Goal: Check status: Check status

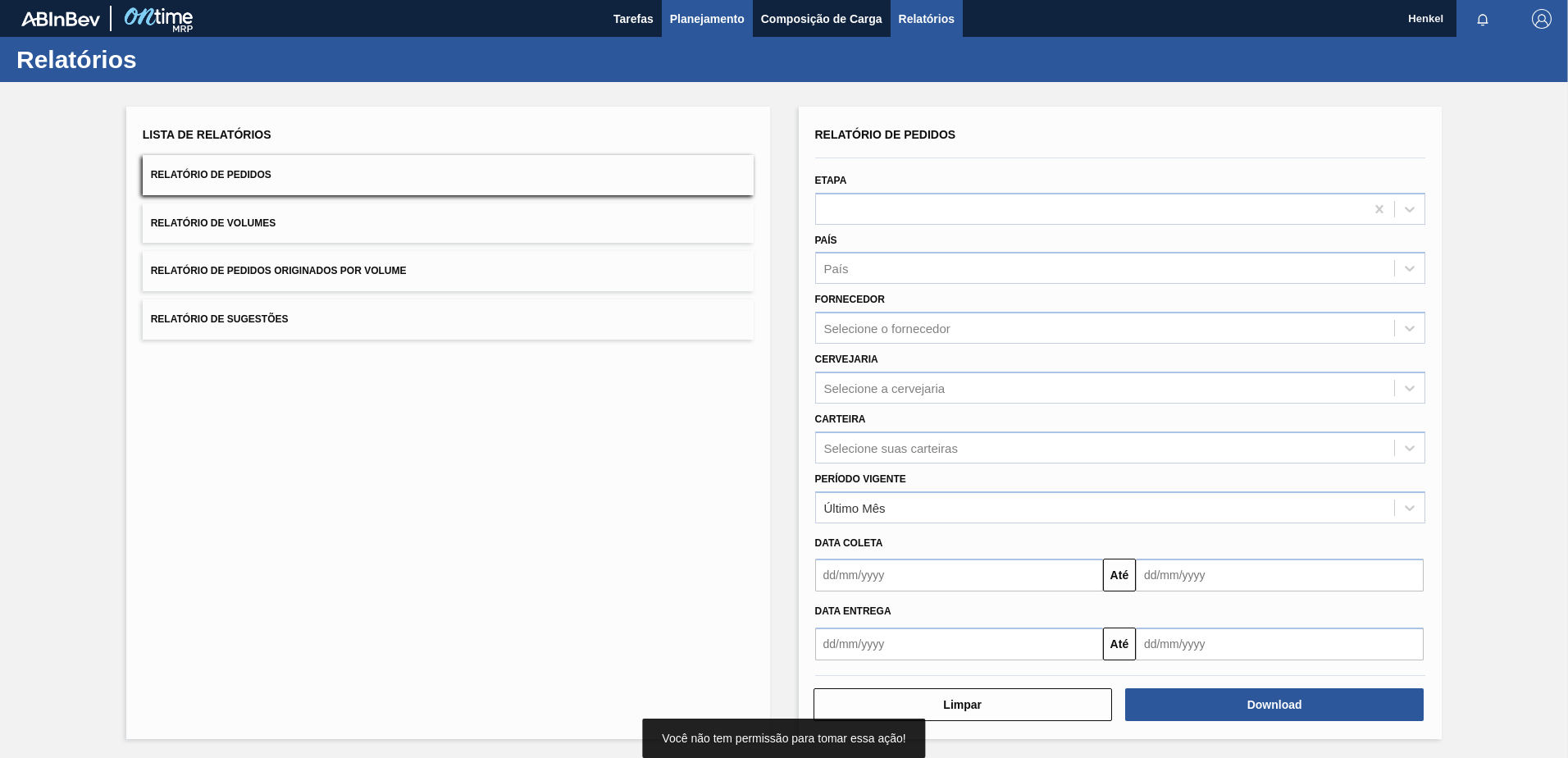
click at [714, 16] on span "Planejamento" at bounding box center [708, 19] width 74 height 20
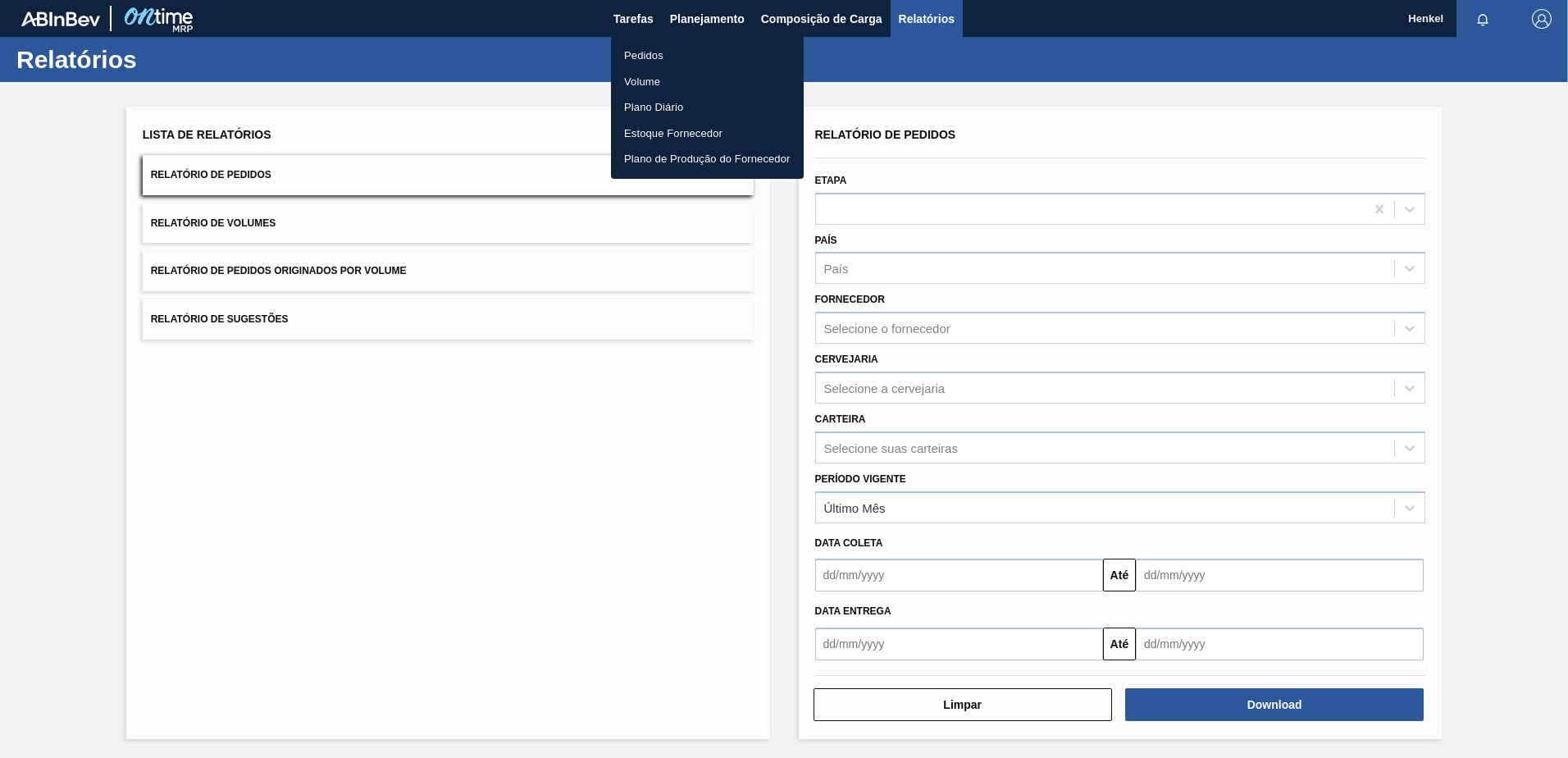
click at [654, 52] on li "Pedidos" at bounding box center [707, 56] width 193 height 26
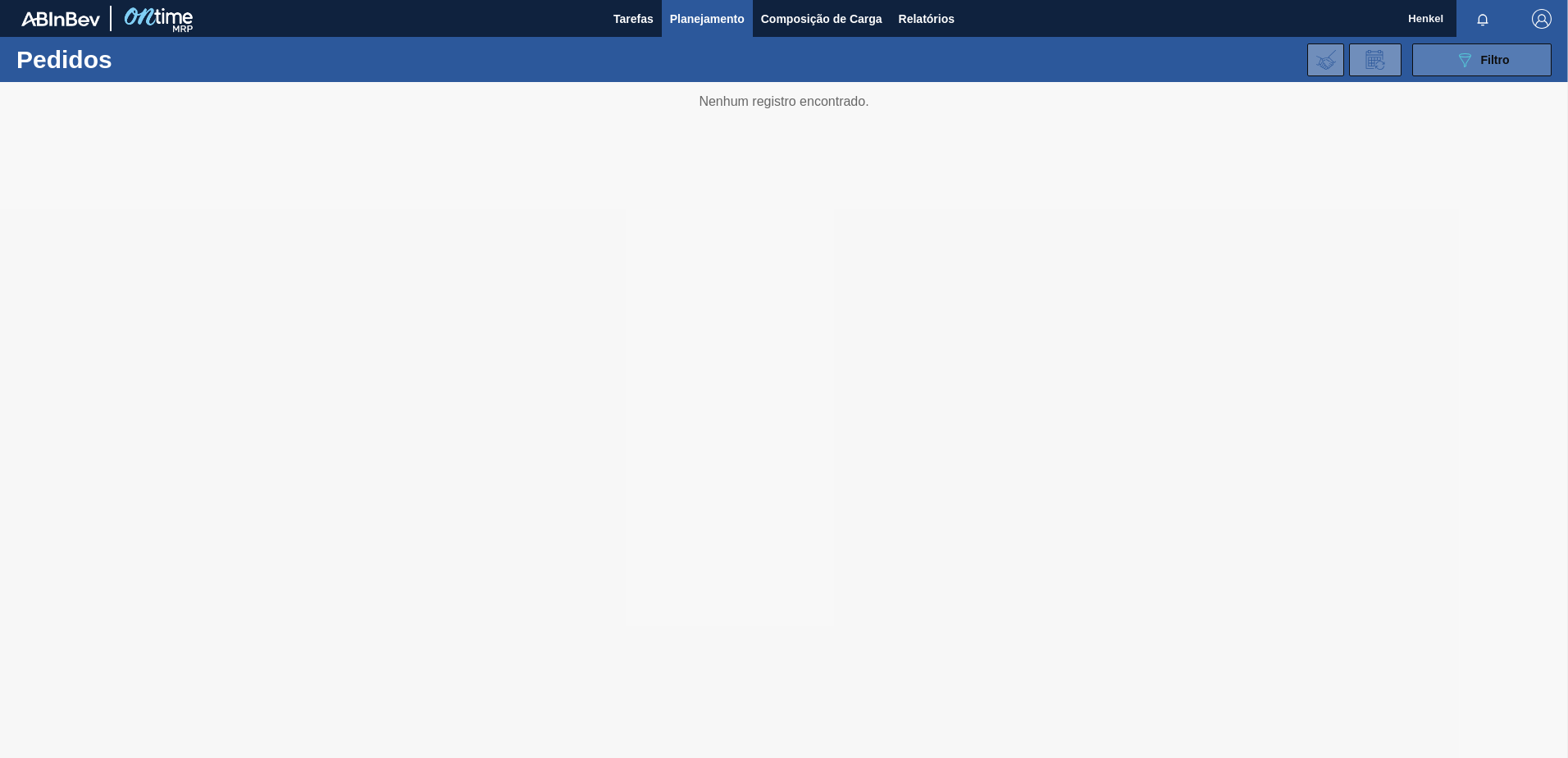
click at [1479, 55] on div "089F7B8B-B2A5-4AFE-B5C0-19BA573D28AC Filtro" at bounding box center [1482, 60] width 55 height 20
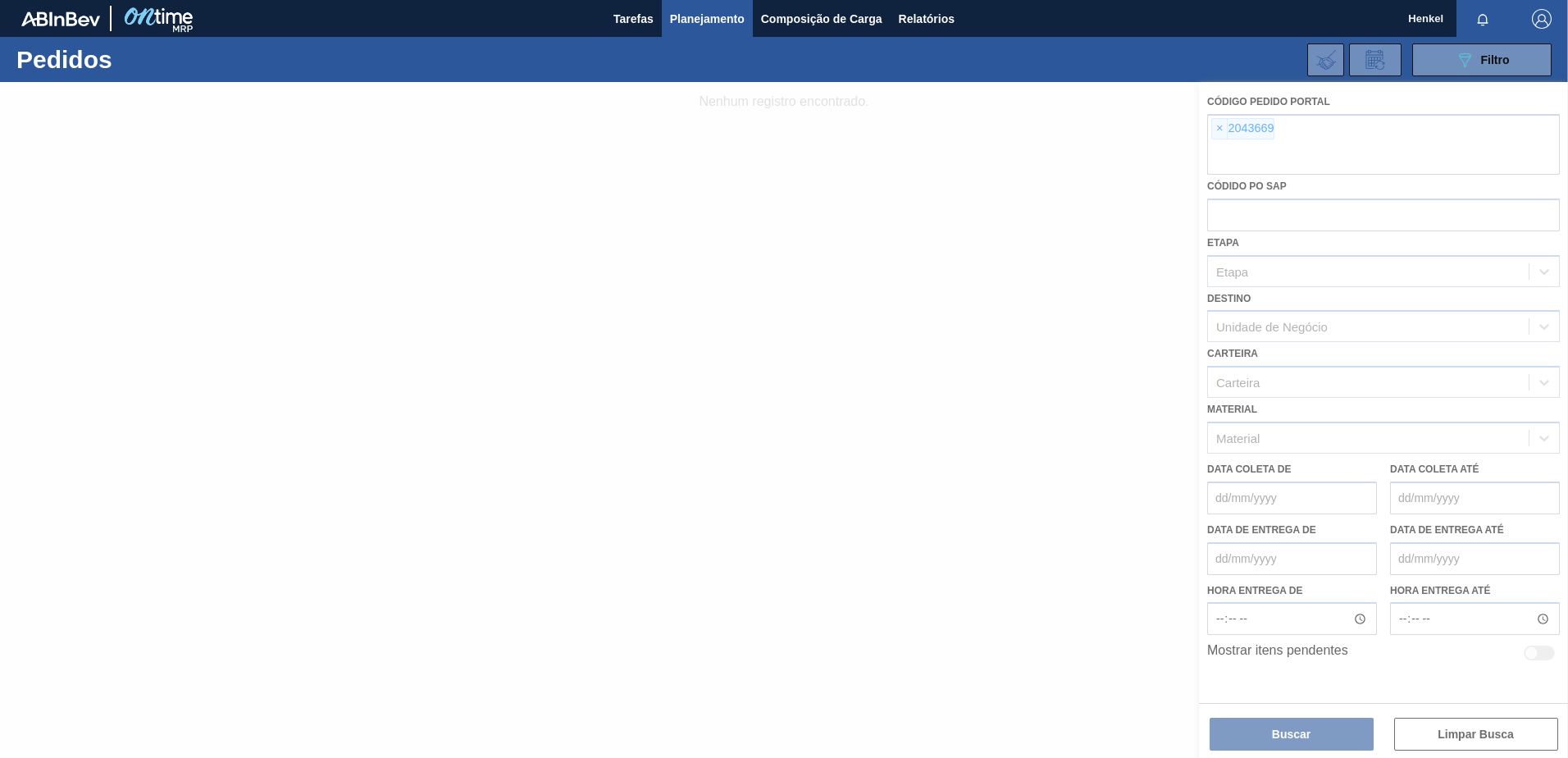
click at [1220, 127] on div at bounding box center [784, 420] width 1568 height 676
click at [1218, 127] on div at bounding box center [784, 420] width 1568 height 676
click at [1222, 129] on div at bounding box center [784, 420] width 1568 height 676
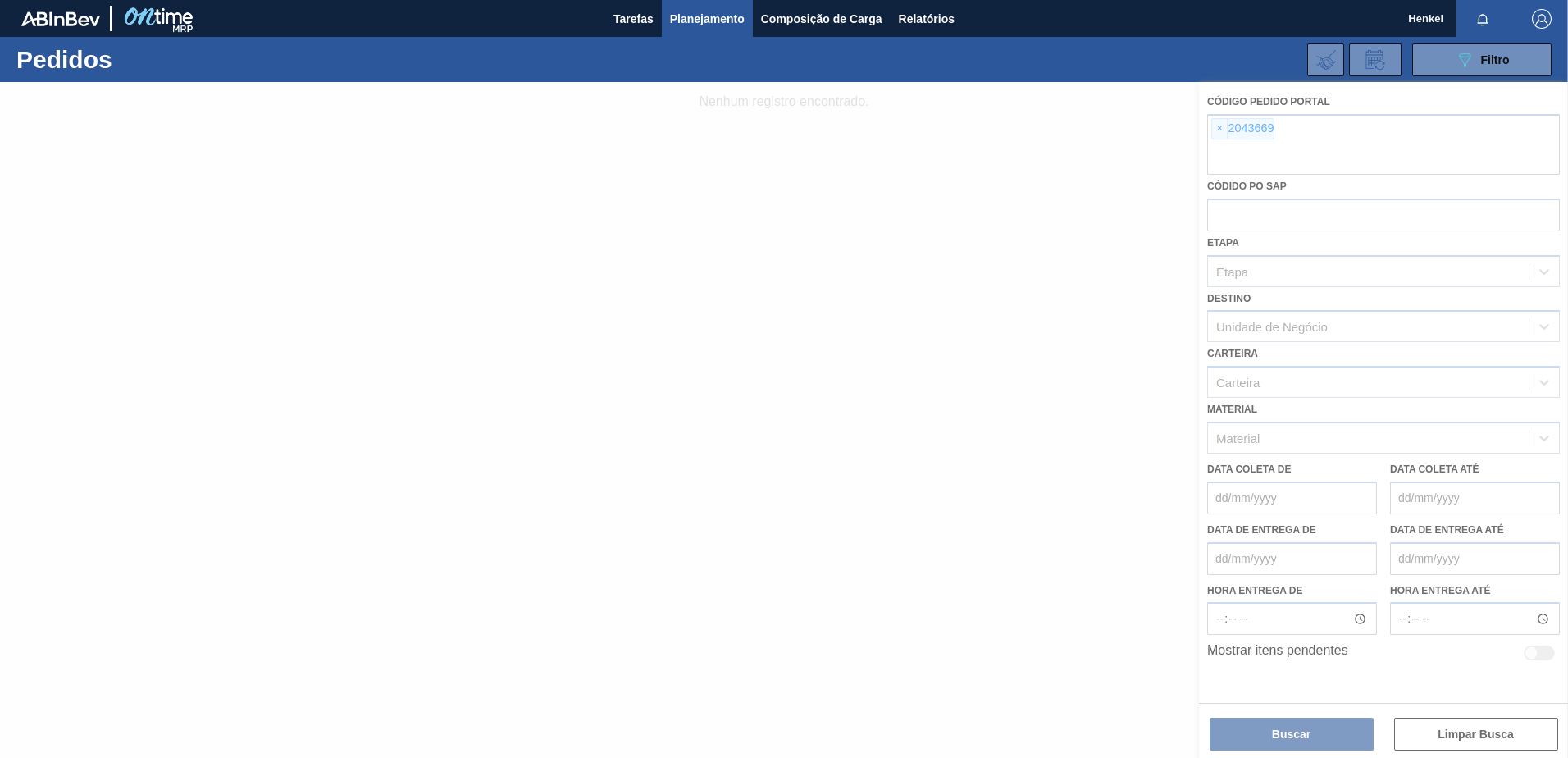
click at [1222, 129] on div at bounding box center [784, 420] width 1568 height 676
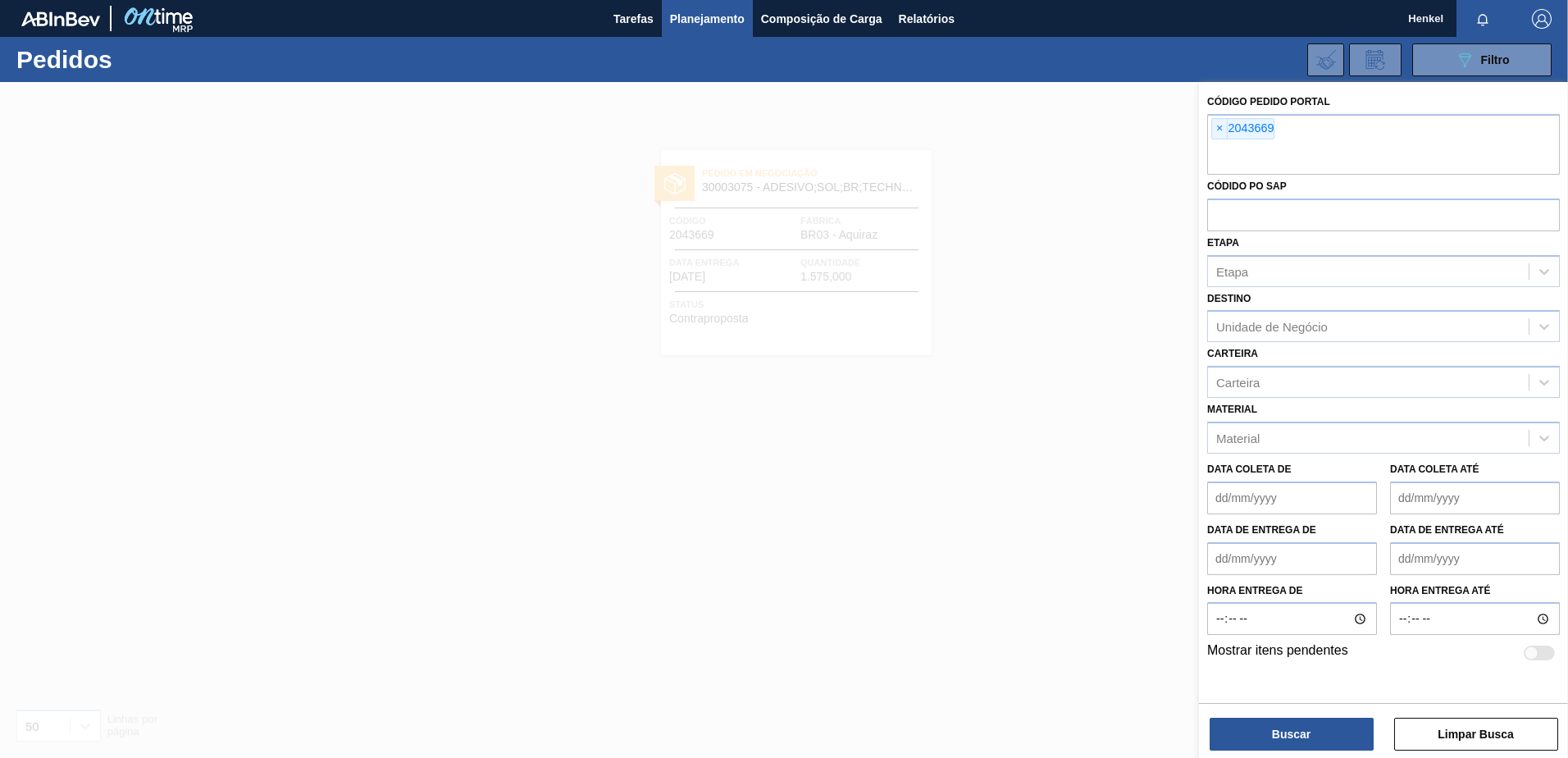
click at [1222, 129] on span "×" at bounding box center [1220, 129] width 16 height 20
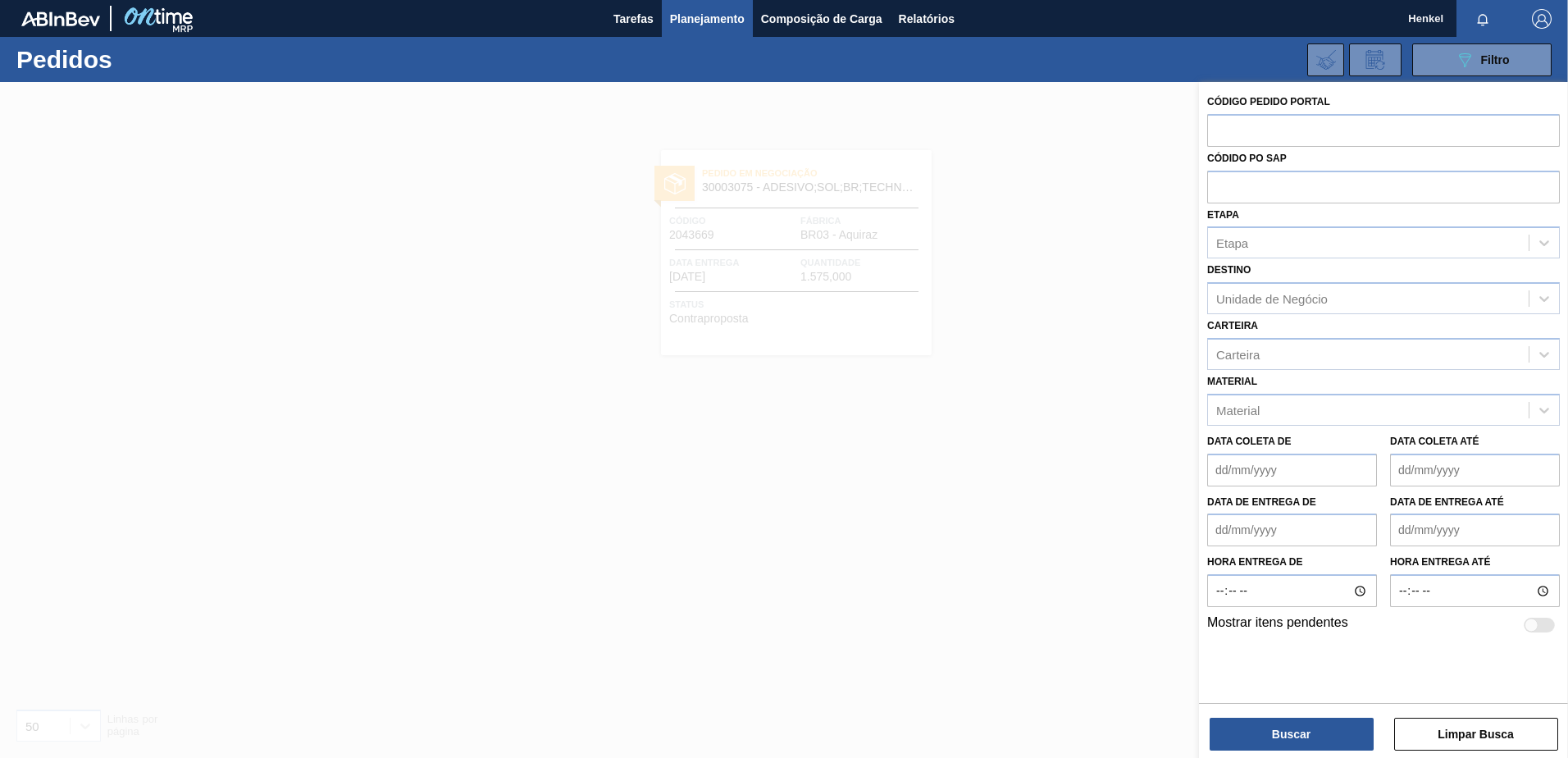
paste input "2038419"
type input "2038419"
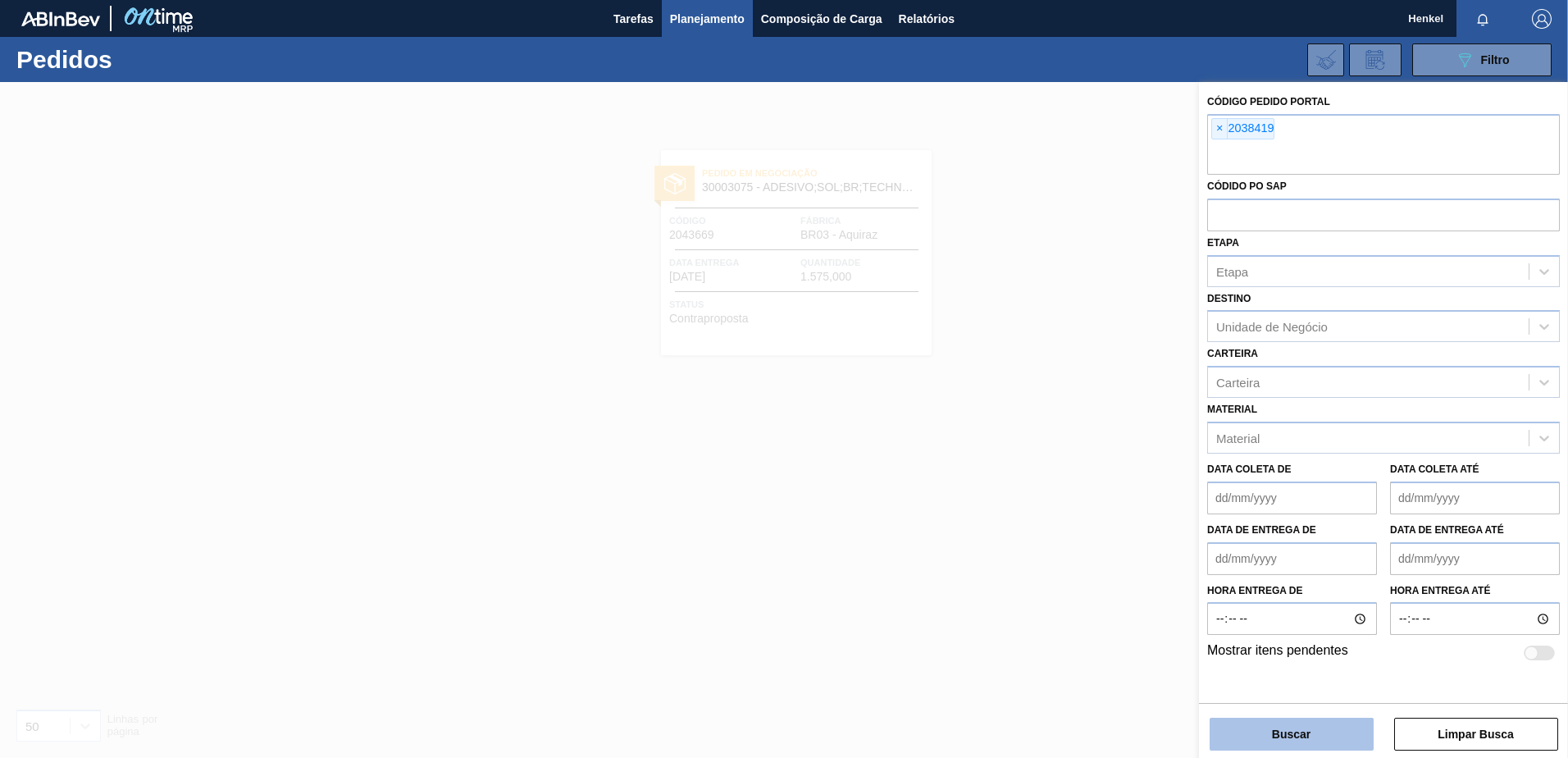
click at [1291, 734] on button "Buscar" at bounding box center [1292, 734] width 164 height 33
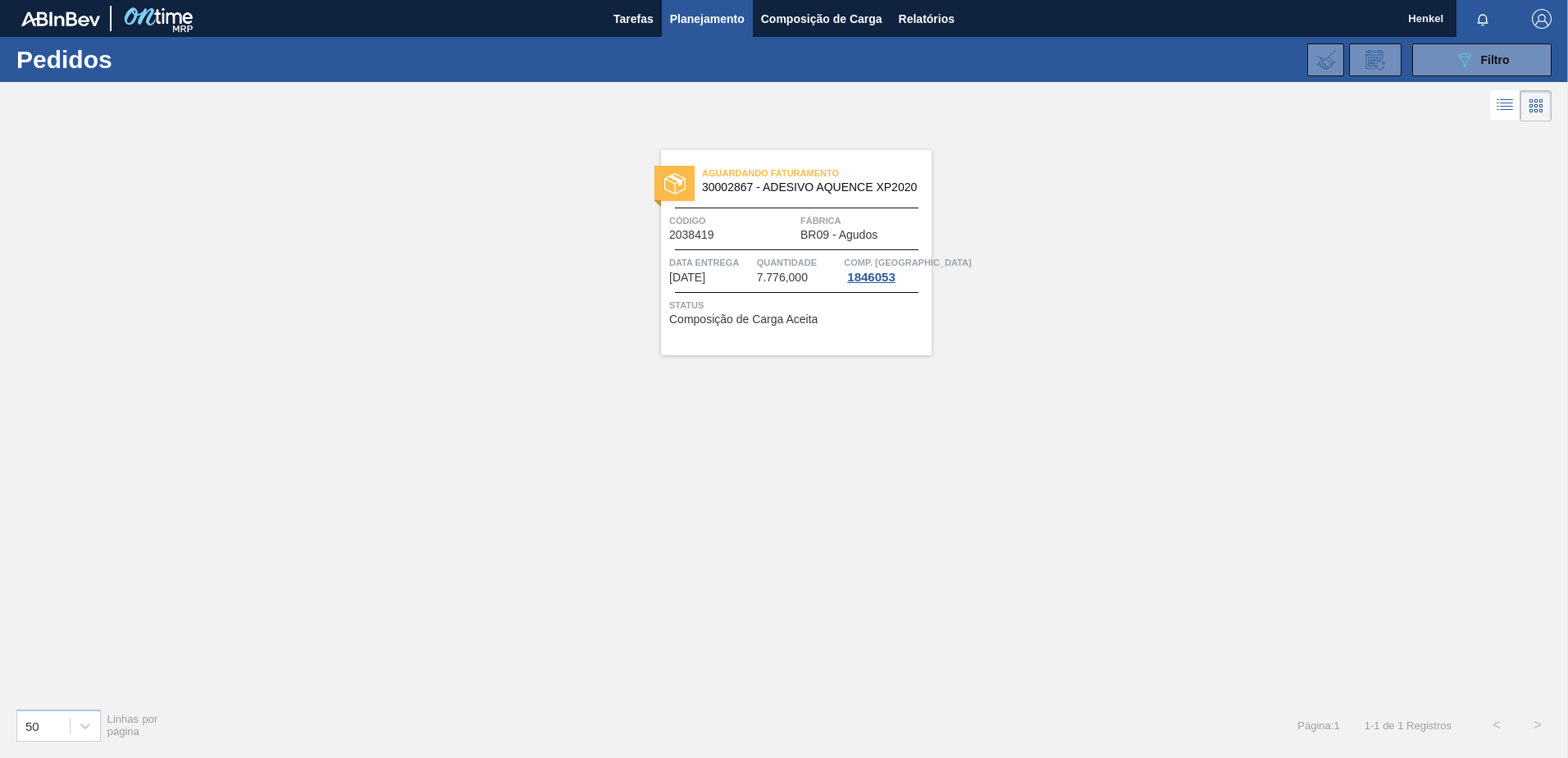
click at [755, 241] on div "Aguardando Faturamento 30002867 - ADESIVO AQUENCE XP2020 Código 2038419 Fábrica…" at bounding box center [796, 253] width 270 height 205
